Goal: Task Accomplishment & Management: Manage account settings

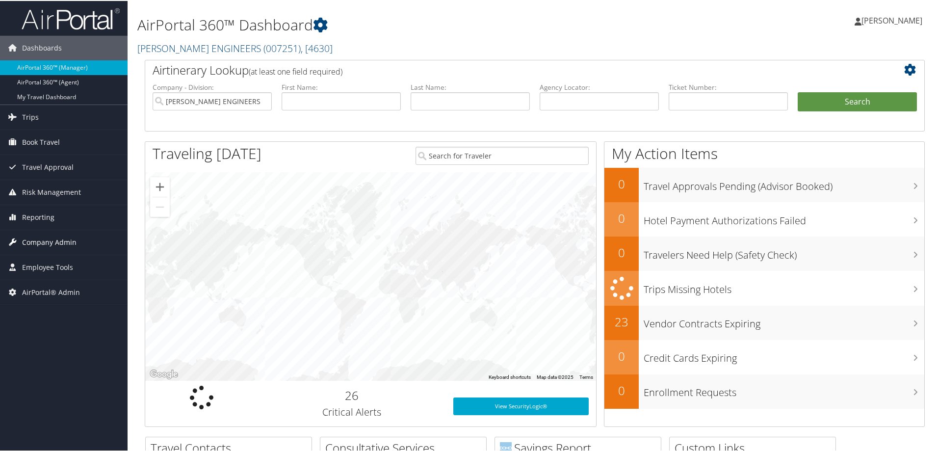
click at [45, 241] on span "Company Admin" at bounding box center [49, 241] width 54 height 25
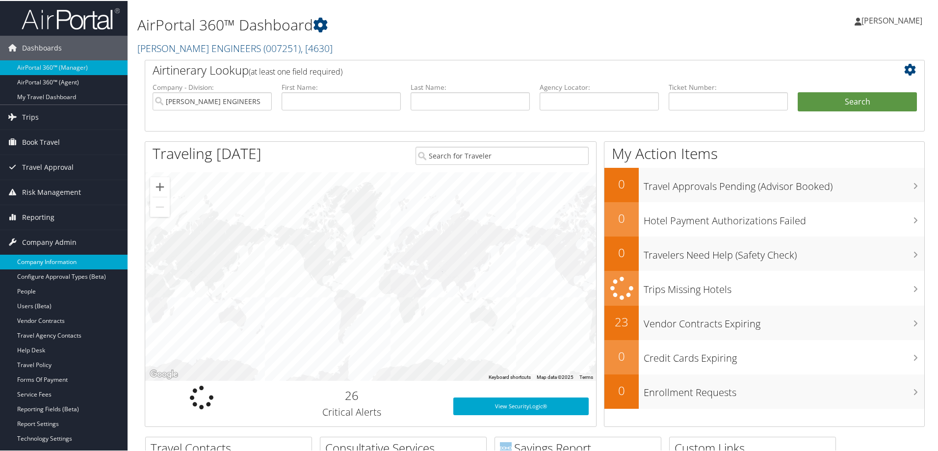
click at [53, 261] on link "Company Information" at bounding box center [64, 261] width 128 height 15
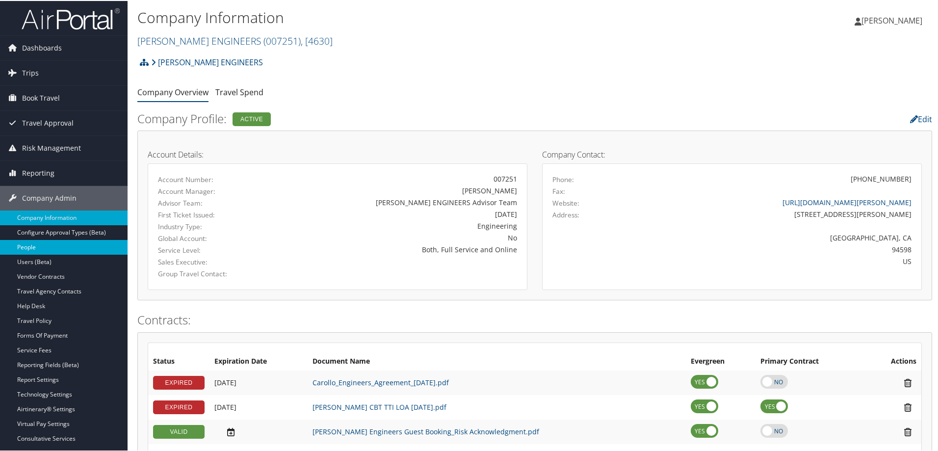
click at [45, 243] on link "People" at bounding box center [64, 246] width 128 height 15
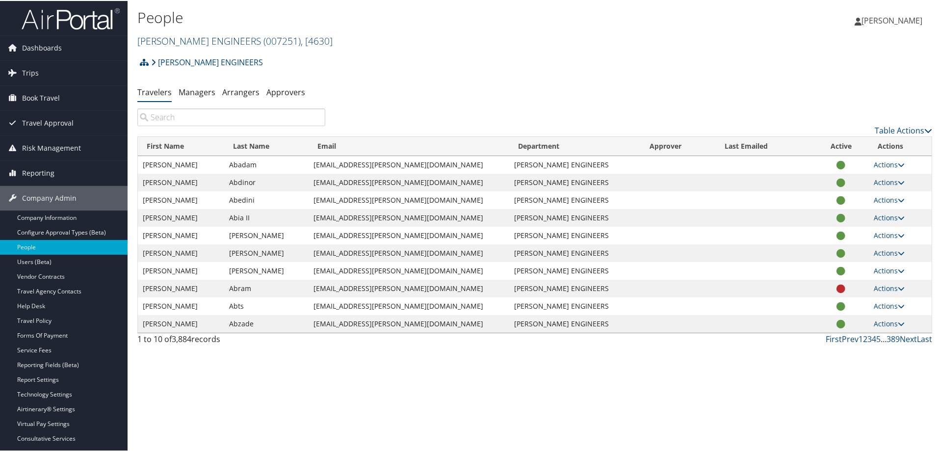
click at [263, 41] on span "( 007251 )" at bounding box center [281, 39] width 37 height 13
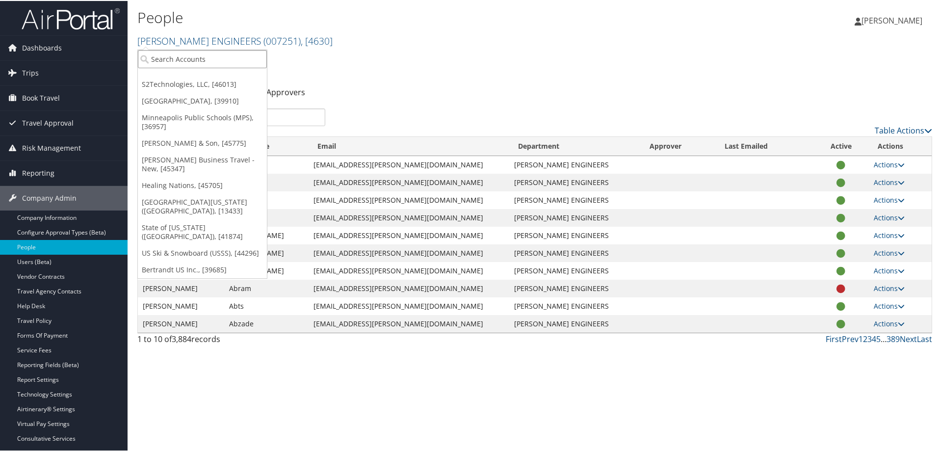
click at [209, 56] on input "search" at bounding box center [202, 58] width 129 height 18
type input "s2"
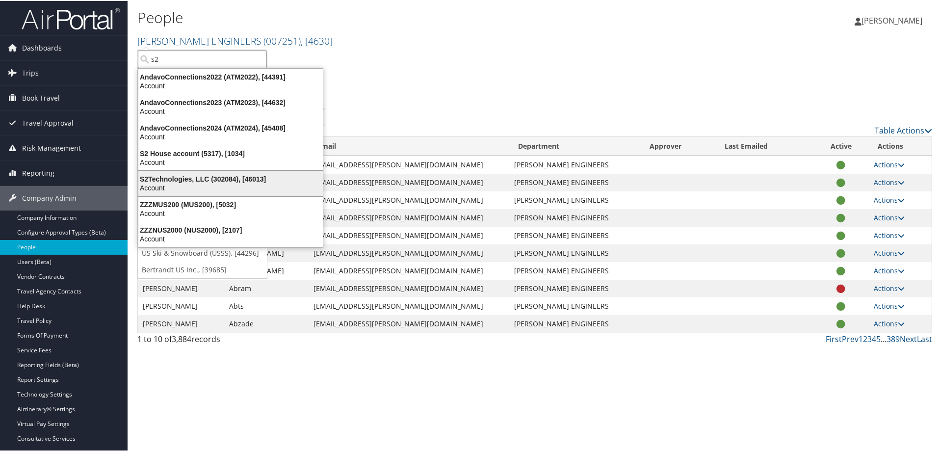
click at [169, 183] on div "Account" at bounding box center [230, 186] width 196 height 9
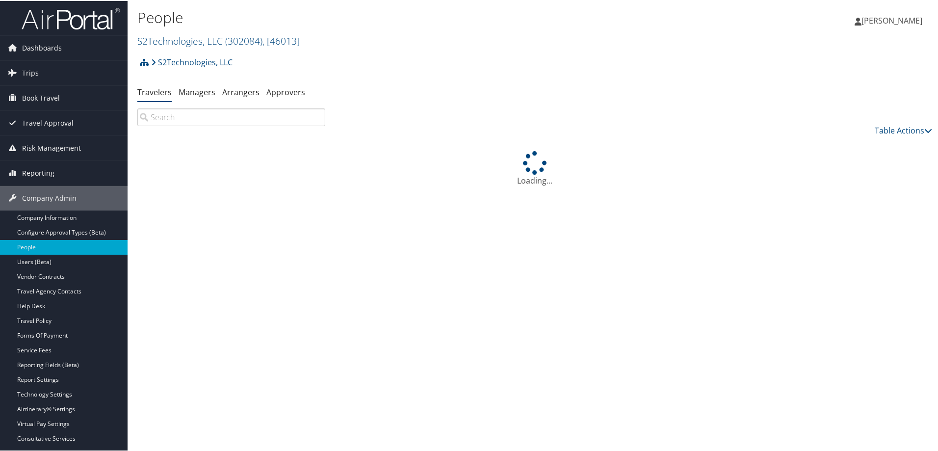
click at [168, 112] on input "search" at bounding box center [231, 116] width 188 height 18
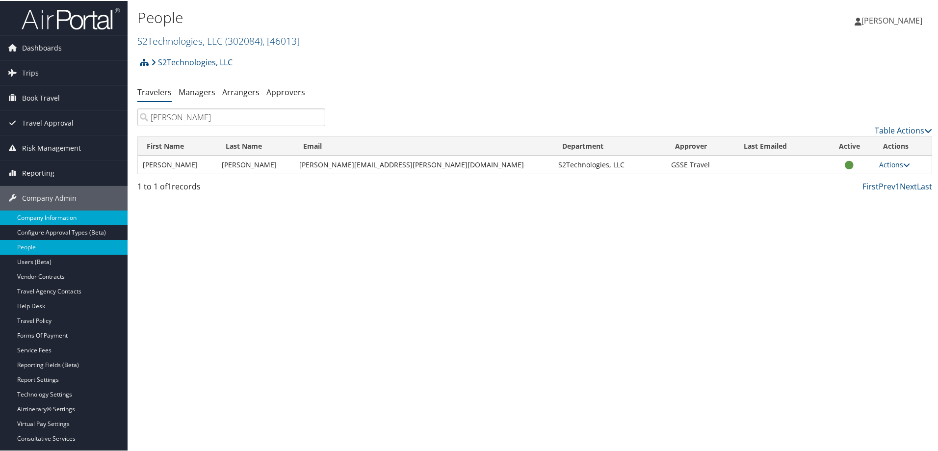
type input "[PERSON_NAME]"
click at [884, 166] on link "Actions" at bounding box center [894, 163] width 31 height 9
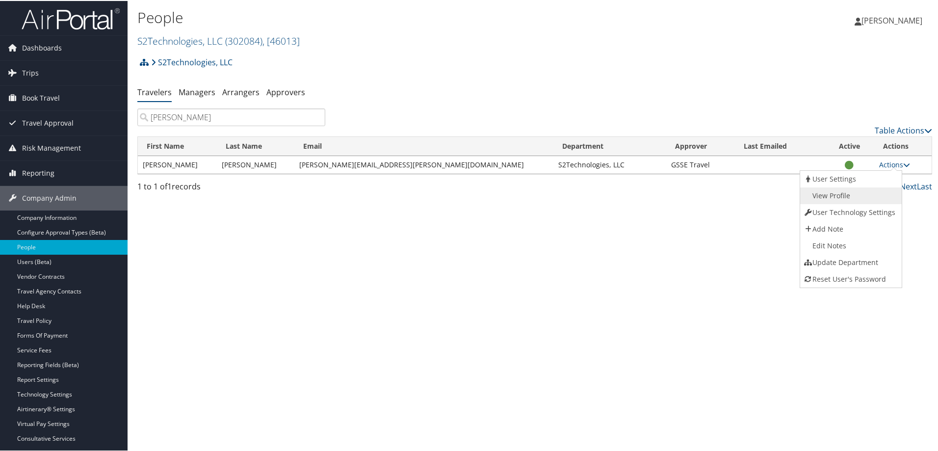
click at [842, 194] on link "View Profile" at bounding box center [850, 194] width 100 height 17
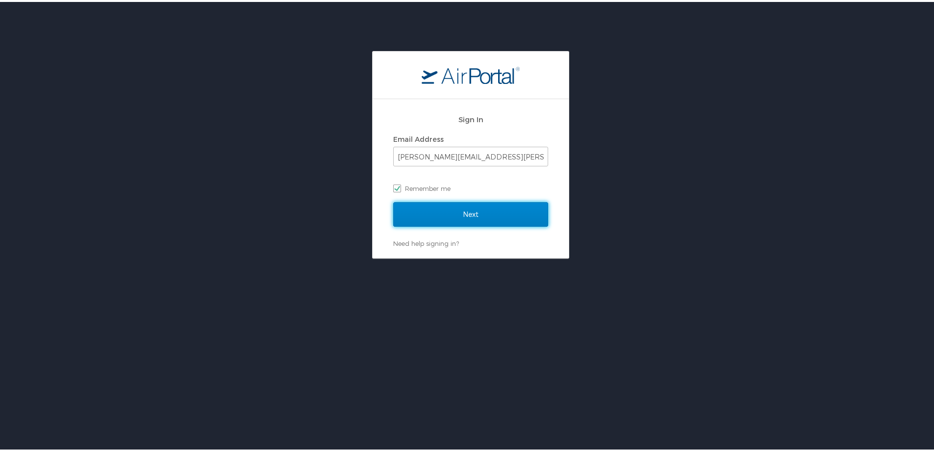
click at [441, 203] on input "Next" at bounding box center [470, 212] width 155 height 25
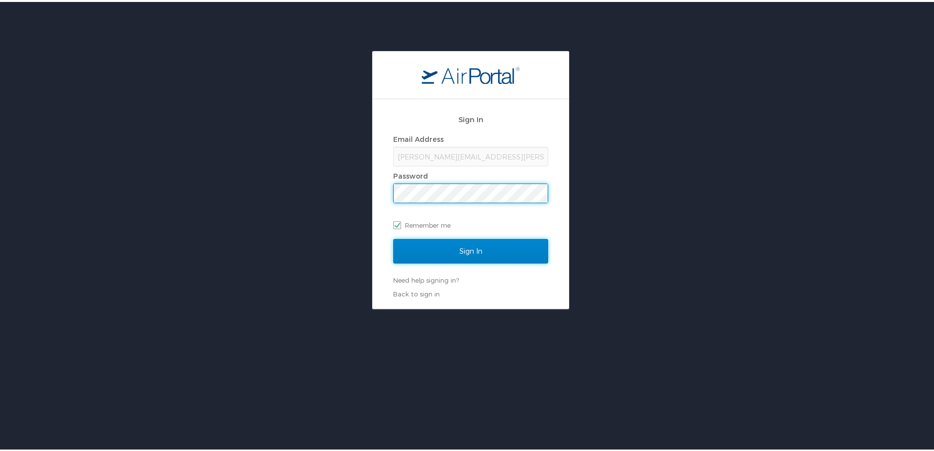
click at [478, 247] on input "Sign In" at bounding box center [470, 249] width 155 height 25
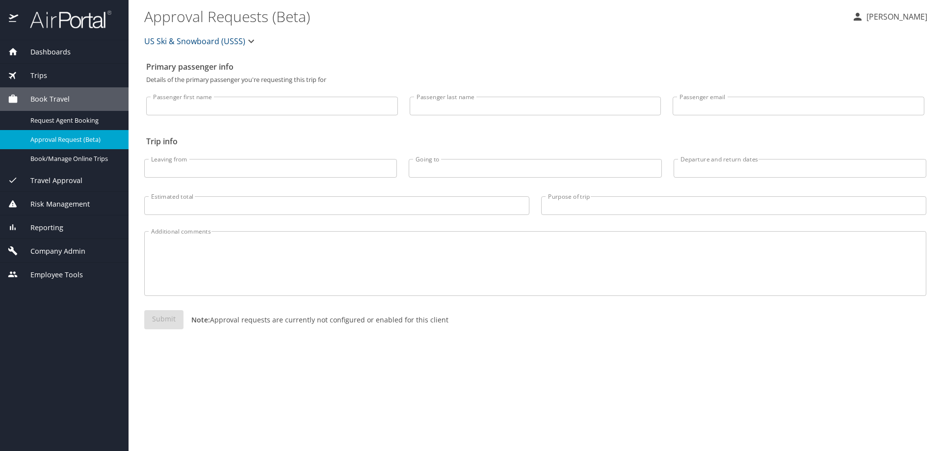
click at [219, 41] on span "US Ski & Snowboard (USSS)" at bounding box center [194, 41] width 101 height 14
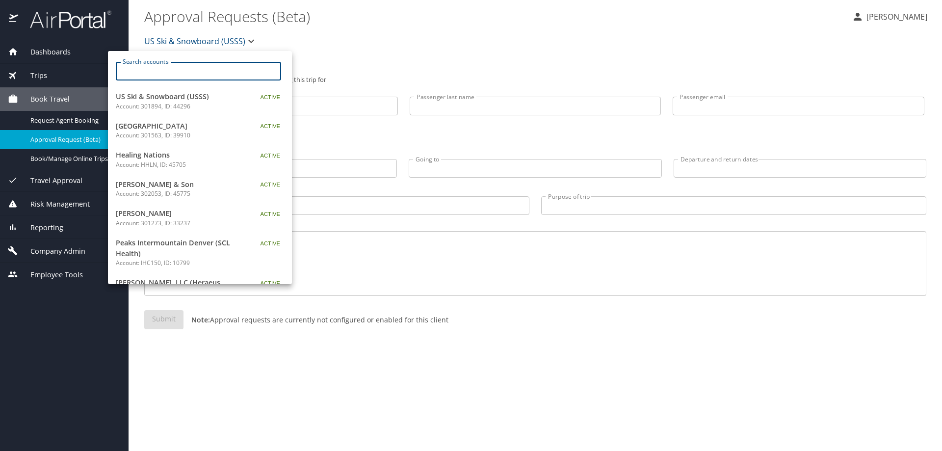
click at [190, 77] on input "Search accounts" at bounding box center [201, 71] width 159 height 19
click at [190, 76] on input "Search accounts" at bounding box center [201, 71] width 159 height 19
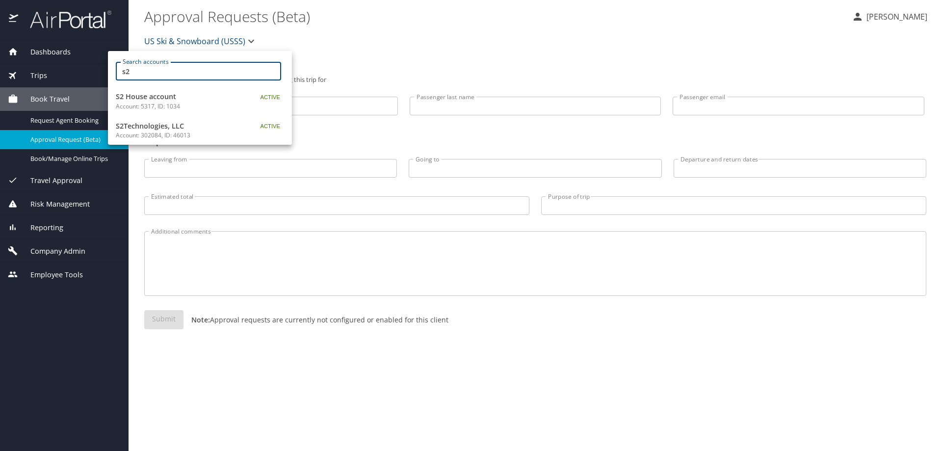
type input "s2"
click at [146, 129] on span "S2Technologies, LLC" at bounding box center [177, 126] width 123 height 11
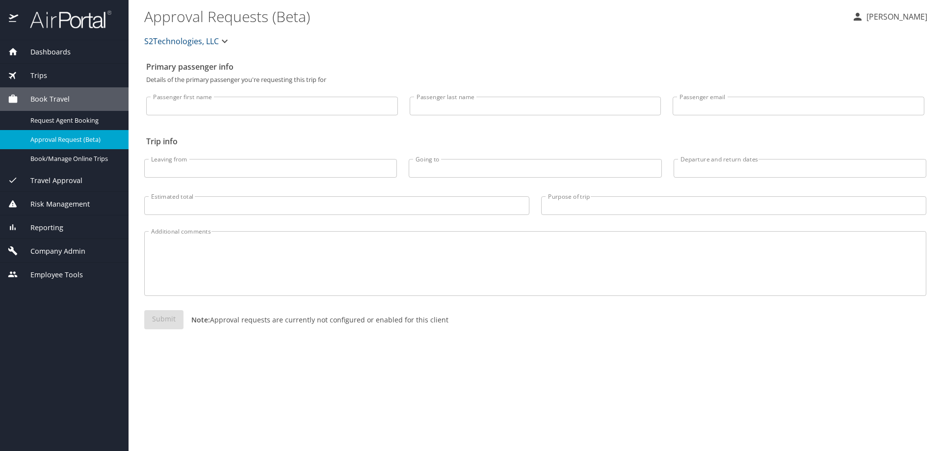
click at [49, 226] on span "Reporting" at bounding box center [40, 227] width 45 height 11
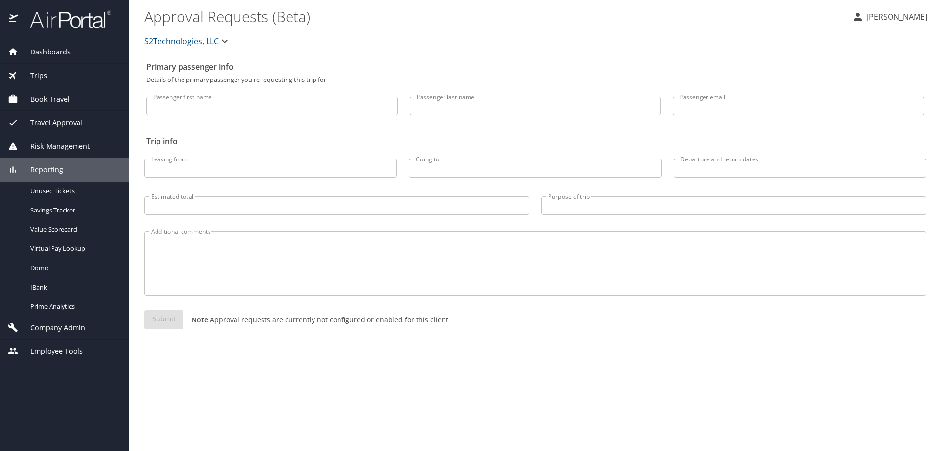
click at [52, 324] on span "Company Admin" at bounding box center [51, 327] width 67 height 11
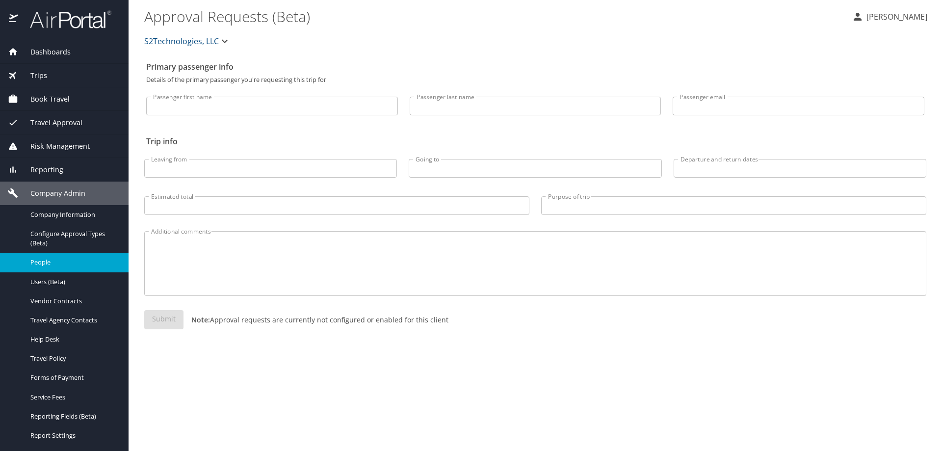
click at [51, 268] on link "People" at bounding box center [64, 262] width 128 height 19
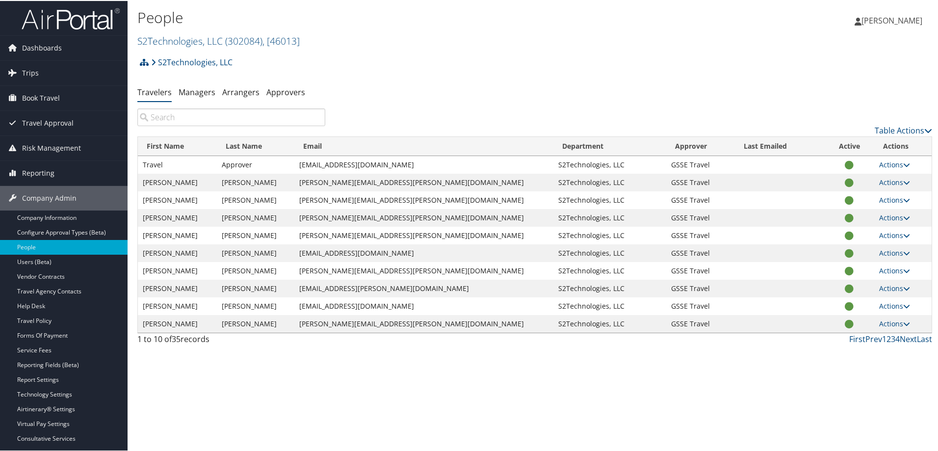
click at [190, 113] on input "search" at bounding box center [231, 116] width 188 height 18
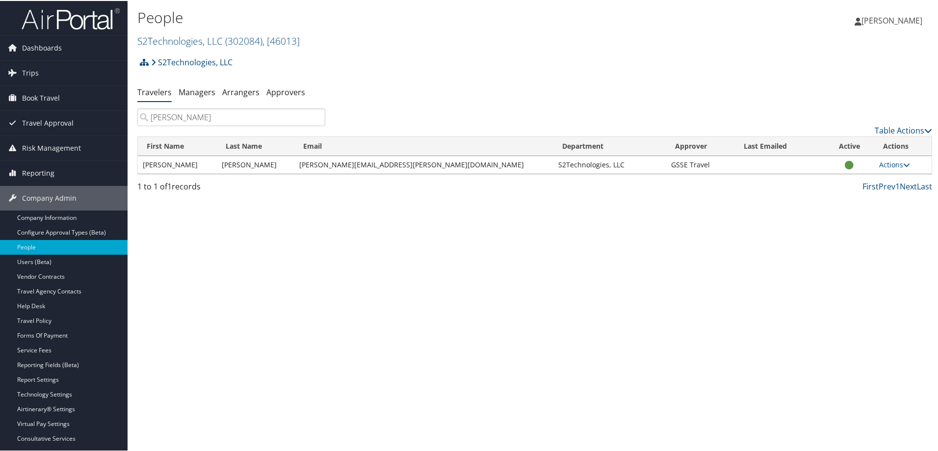
type input "[PERSON_NAME]"
click at [903, 160] on icon at bounding box center [906, 163] width 7 height 7
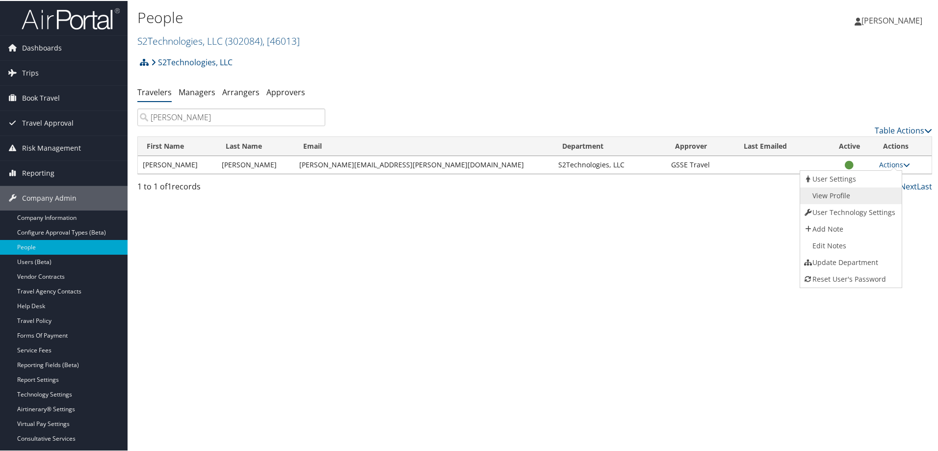
click at [836, 202] on link "View Profile" at bounding box center [850, 194] width 100 height 17
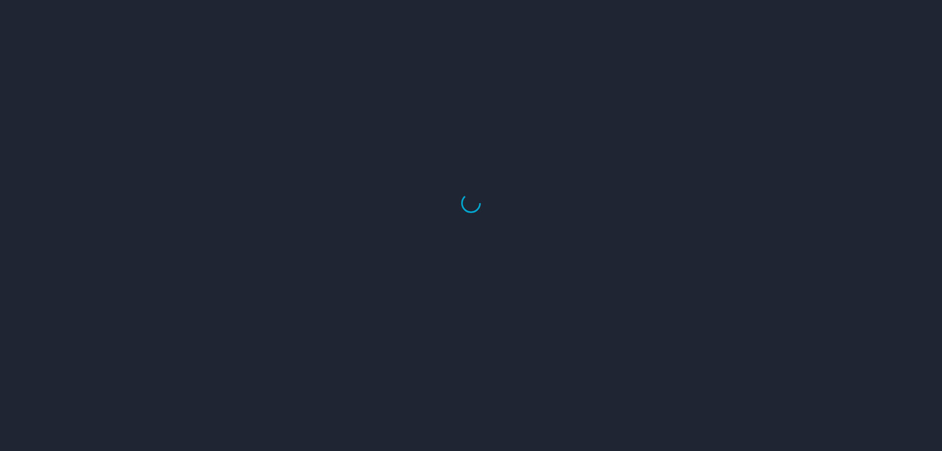
select select "US"
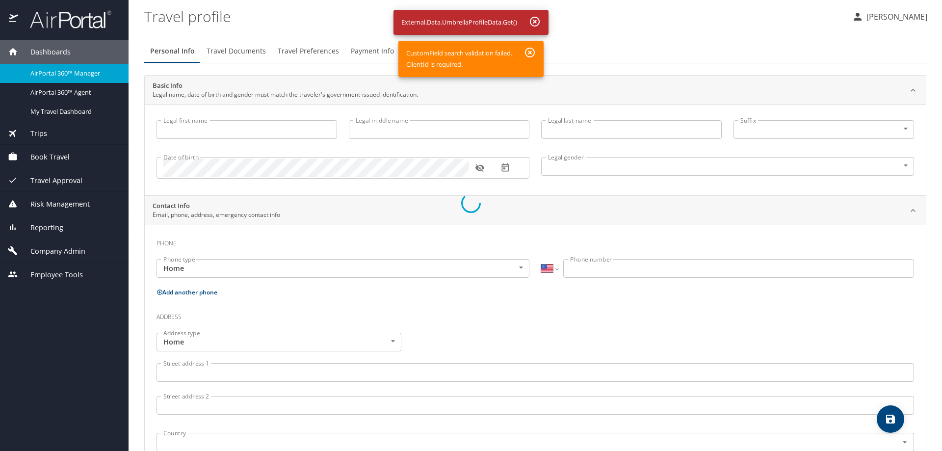
click at [295, 238] on div at bounding box center [471, 203] width 942 height 496
click at [45, 222] on div at bounding box center [471, 203] width 942 height 496
click at [44, 227] on div at bounding box center [471, 203] width 942 height 496
click at [526, 48] on div at bounding box center [471, 203] width 942 height 496
click at [529, 49] on div at bounding box center [471, 203] width 942 height 496
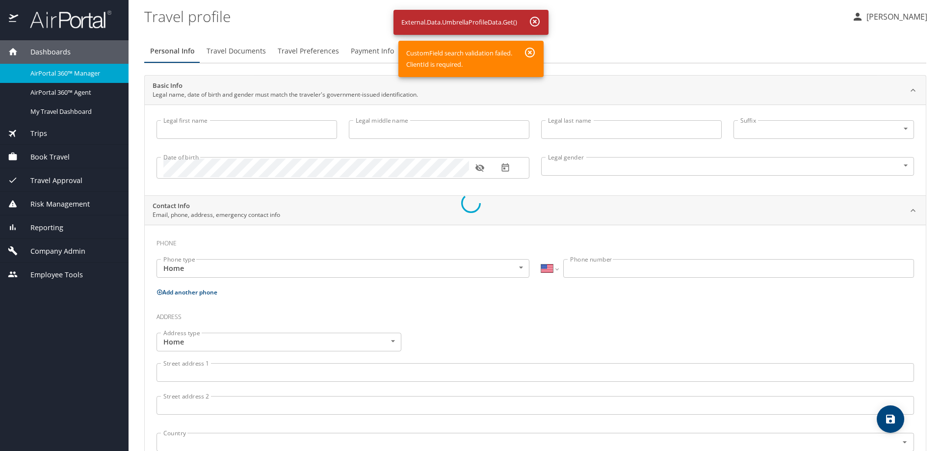
click at [531, 52] on div at bounding box center [471, 203] width 942 height 496
click at [535, 16] on div at bounding box center [471, 203] width 942 height 496
click at [535, 18] on div at bounding box center [471, 203] width 942 height 496
click at [50, 218] on div at bounding box center [471, 203] width 942 height 496
click at [52, 231] on div at bounding box center [471, 203] width 942 height 496
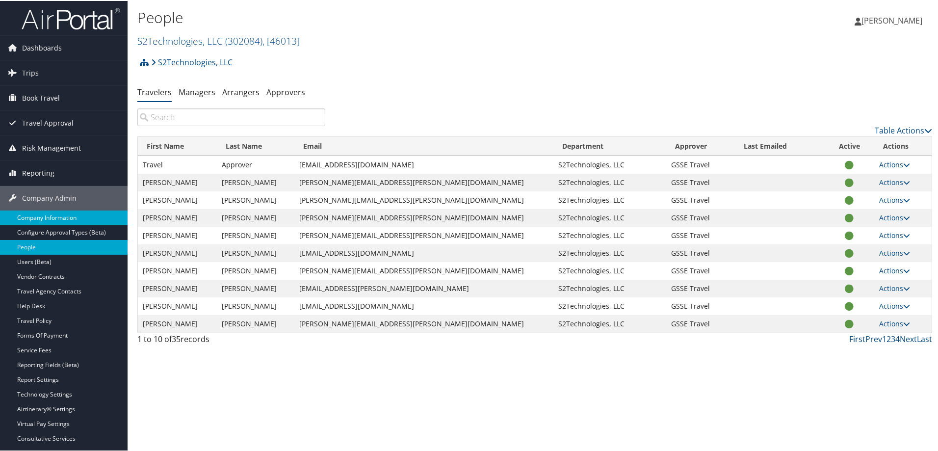
click at [39, 215] on link "Company Information" at bounding box center [64, 216] width 128 height 15
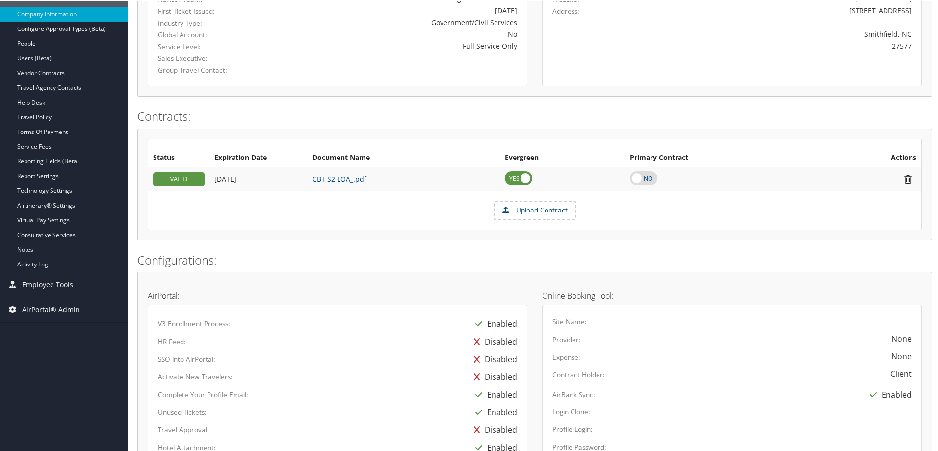
scroll to position [74, 0]
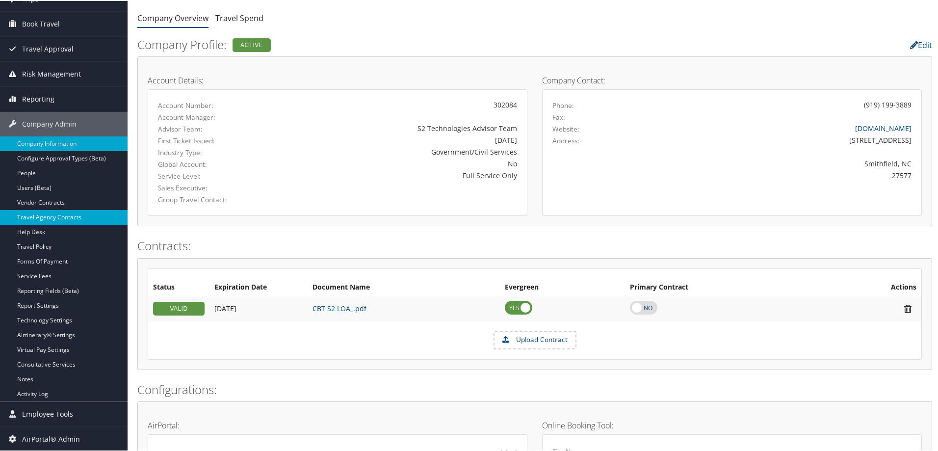
click at [46, 216] on link "Travel Agency Contacts" at bounding box center [64, 216] width 128 height 15
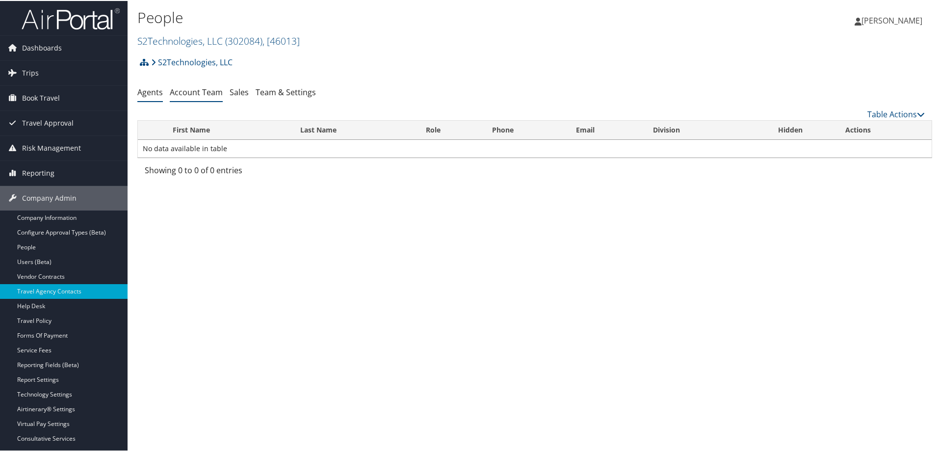
click at [193, 85] on li "Account Team" at bounding box center [196, 92] width 53 height 18
click at [193, 91] on link "Account Team" at bounding box center [196, 91] width 53 height 11
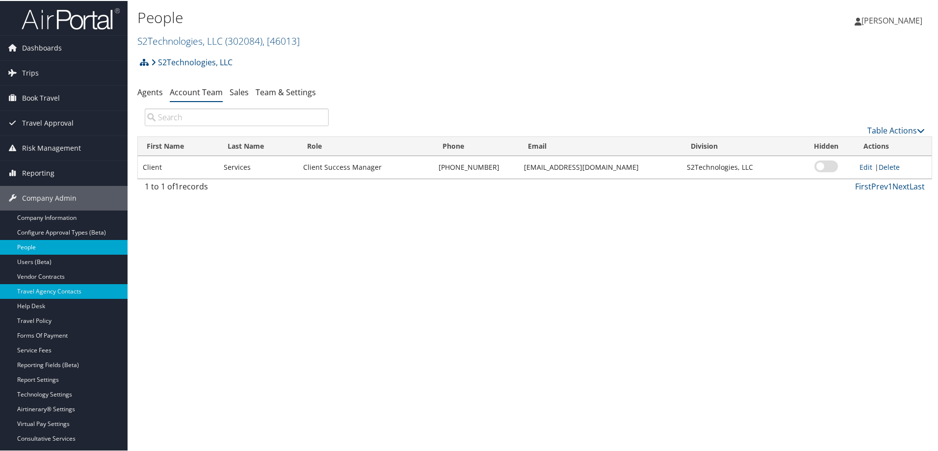
click at [39, 245] on link "People" at bounding box center [64, 246] width 128 height 15
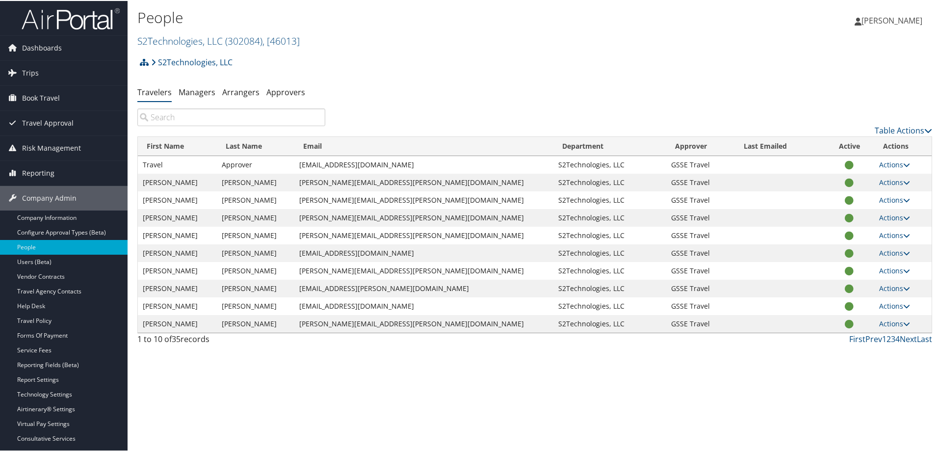
click at [198, 119] on input "search" at bounding box center [231, 116] width 188 height 18
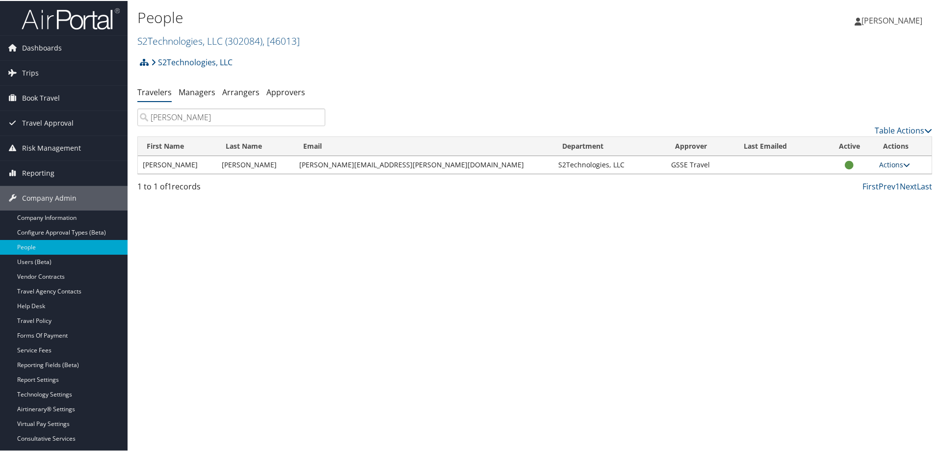
type input "[PERSON_NAME]"
click at [903, 162] on icon at bounding box center [906, 163] width 7 height 7
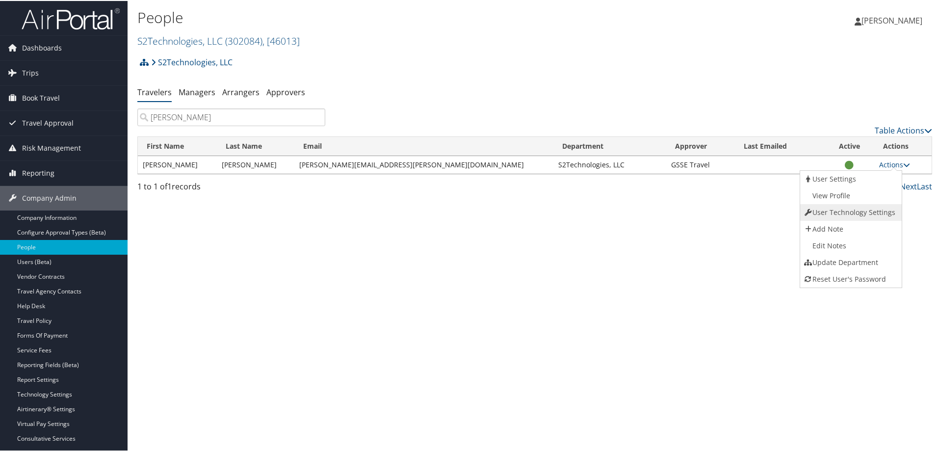
click at [848, 210] on link "User Technology Settings" at bounding box center [850, 211] width 100 height 17
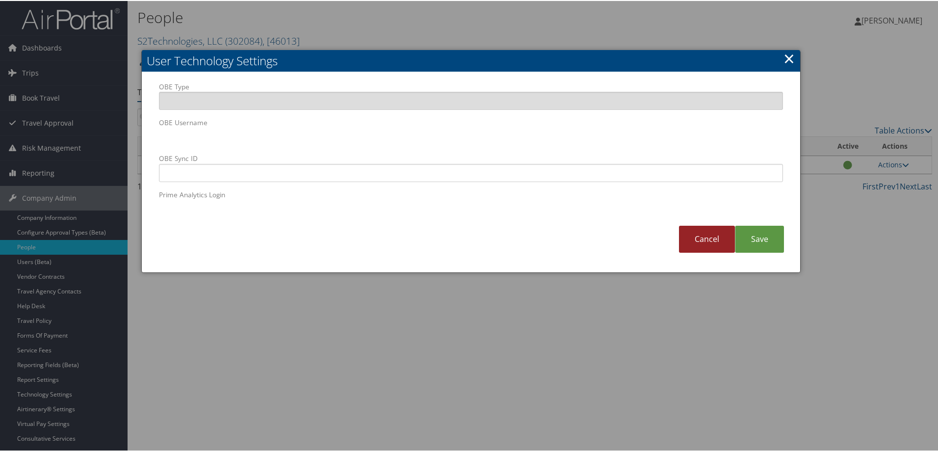
click at [696, 240] on link "Cancel" at bounding box center [707, 238] width 56 height 27
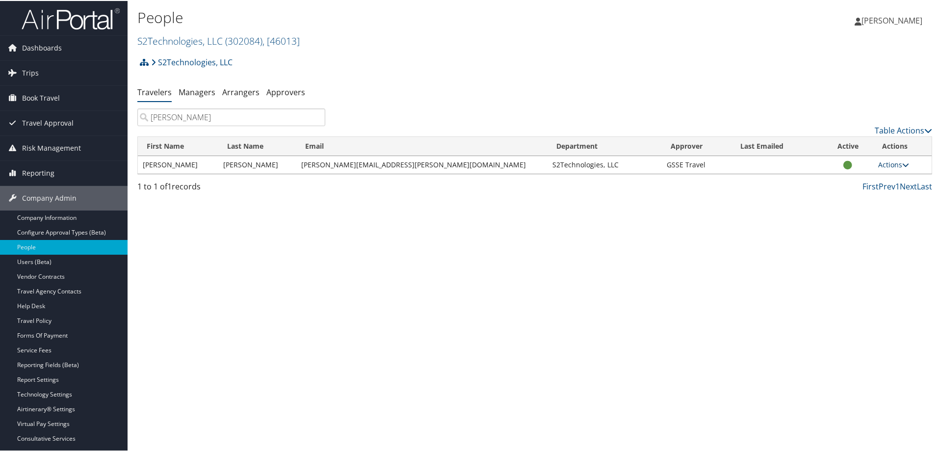
click at [902, 163] on icon at bounding box center [905, 163] width 7 height 7
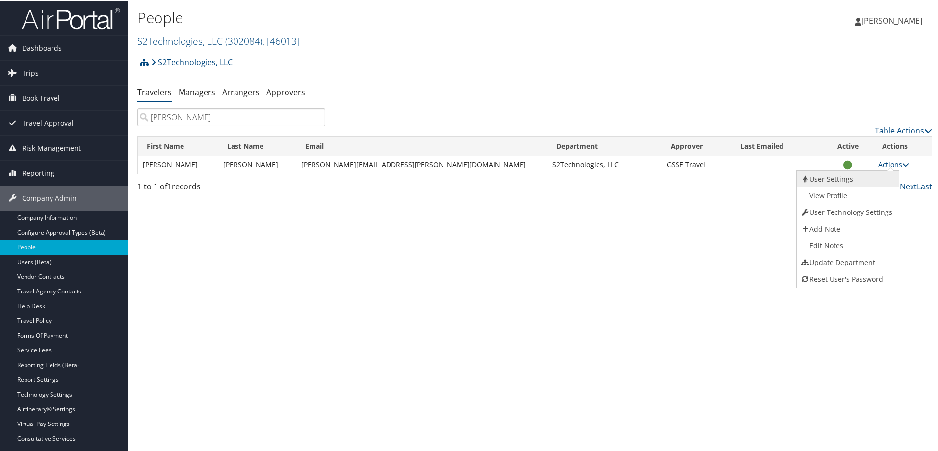
click at [836, 179] on link "User Settings" at bounding box center [846, 178] width 100 height 17
